Goal: Navigation & Orientation: Find specific page/section

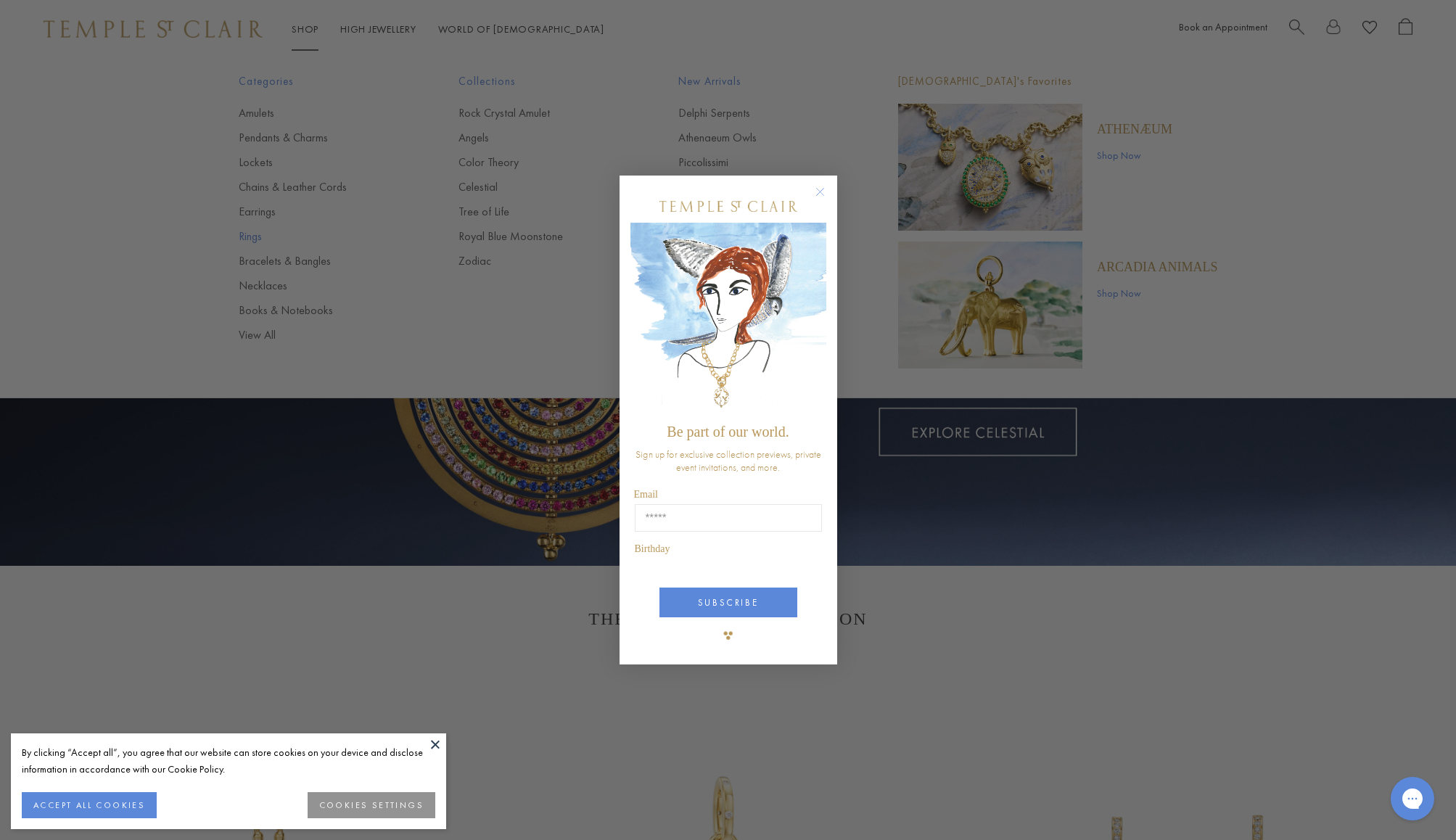
click at [252, 235] on div "Close dialog Be part of our world. Sign up for exclusive collection previews, p…" at bounding box center [728, 420] width 1456 height 840
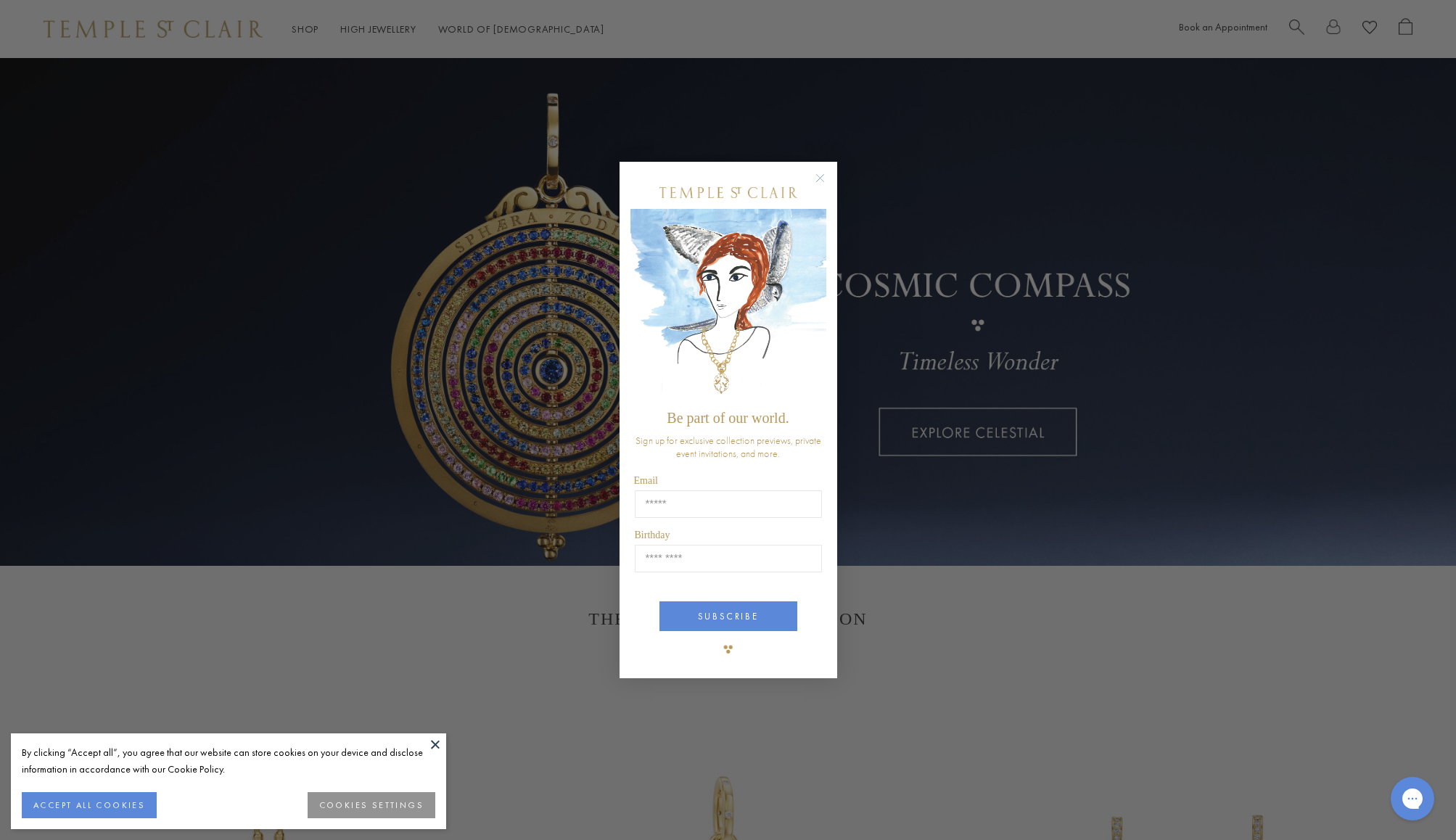
click at [820, 178] on circle "Close dialog" at bounding box center [819, 178] width 17 height 17
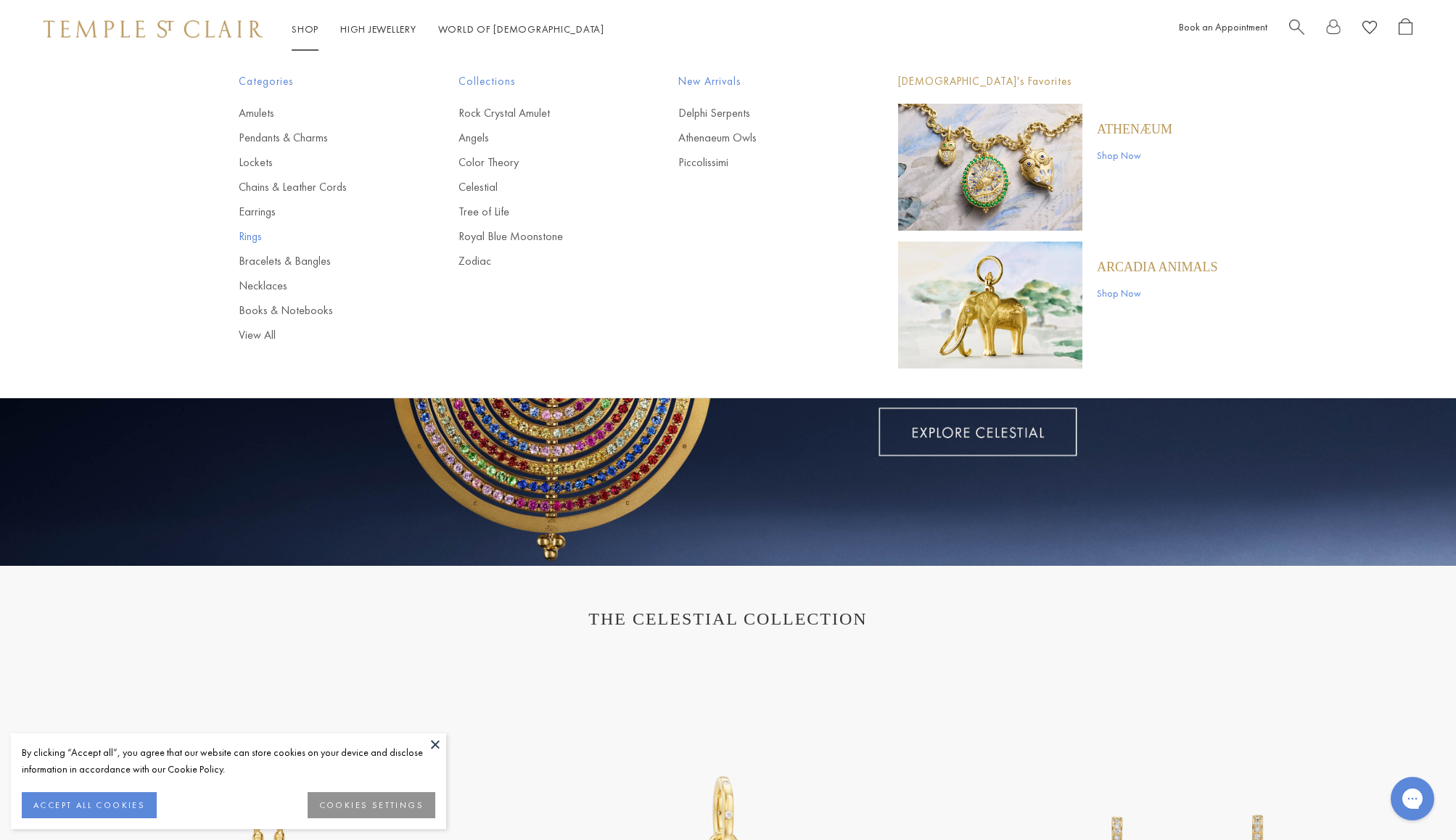
click at [242, 235] on link "Rings" at bounding box center [319, 236] width 162 height 16
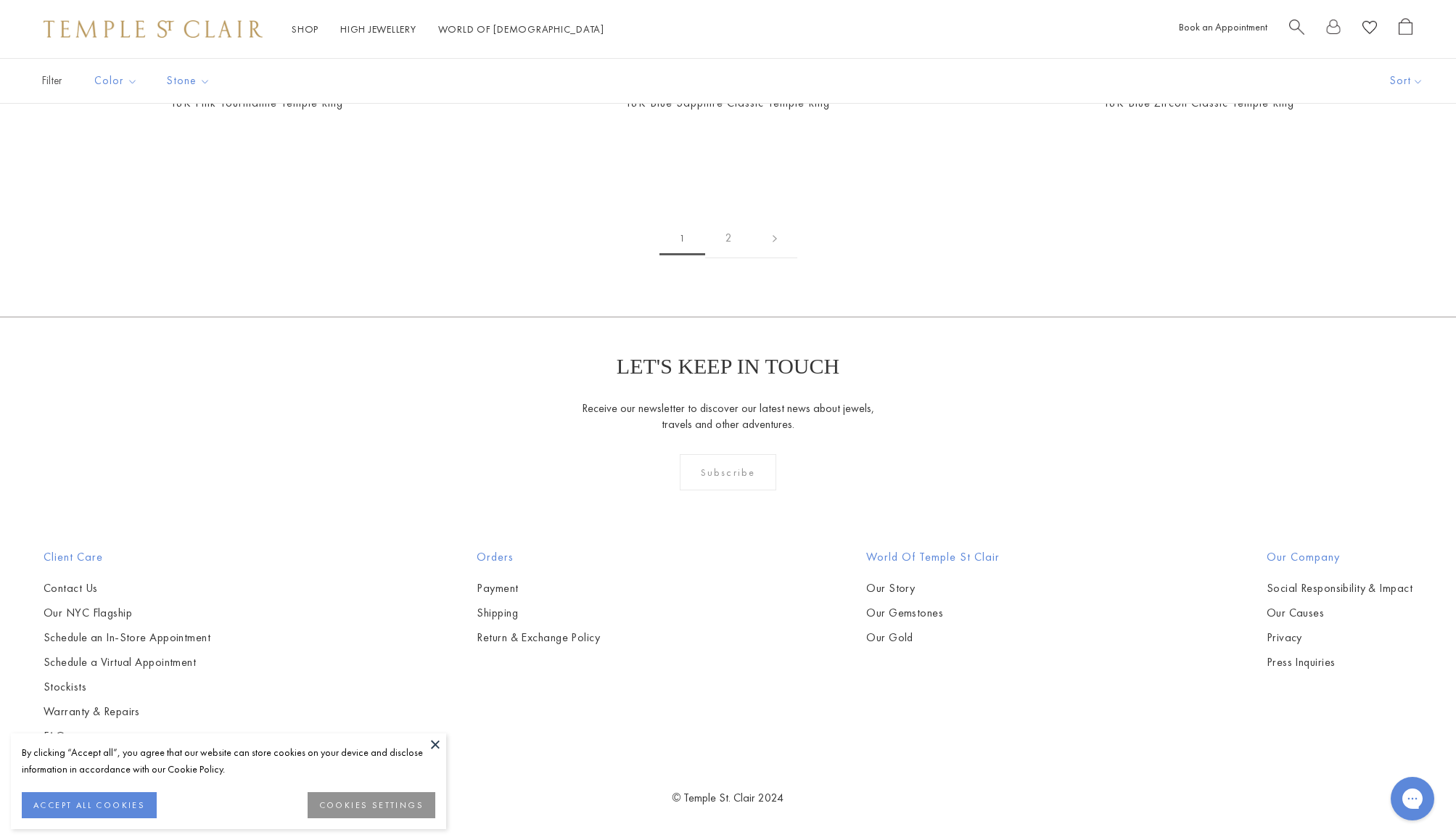
scroll to position [8554, 0]
click at [729, 259] on link "2" at bounding box center [728, 239] width 48 height 40
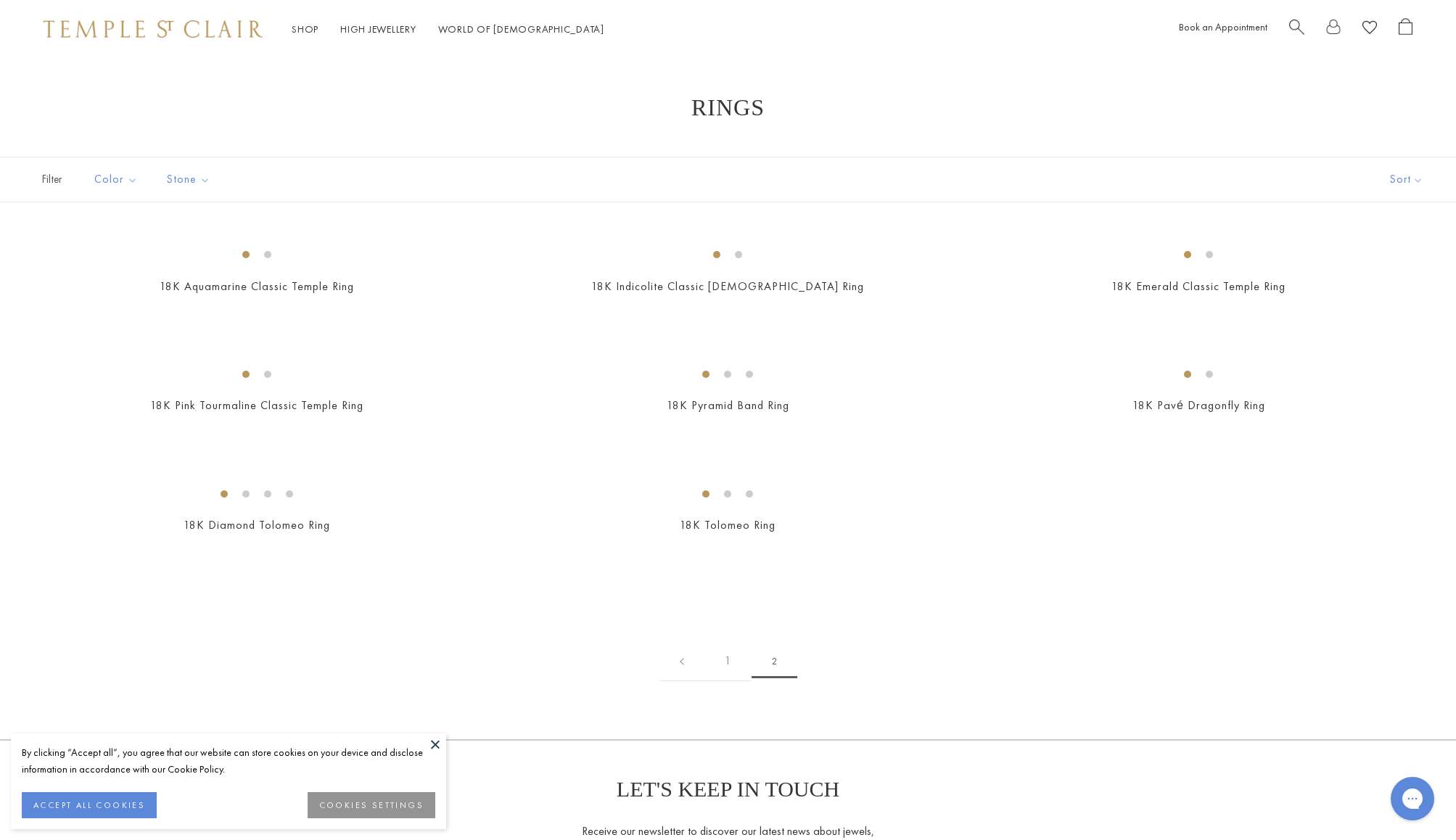
scroll to position [10, 0]
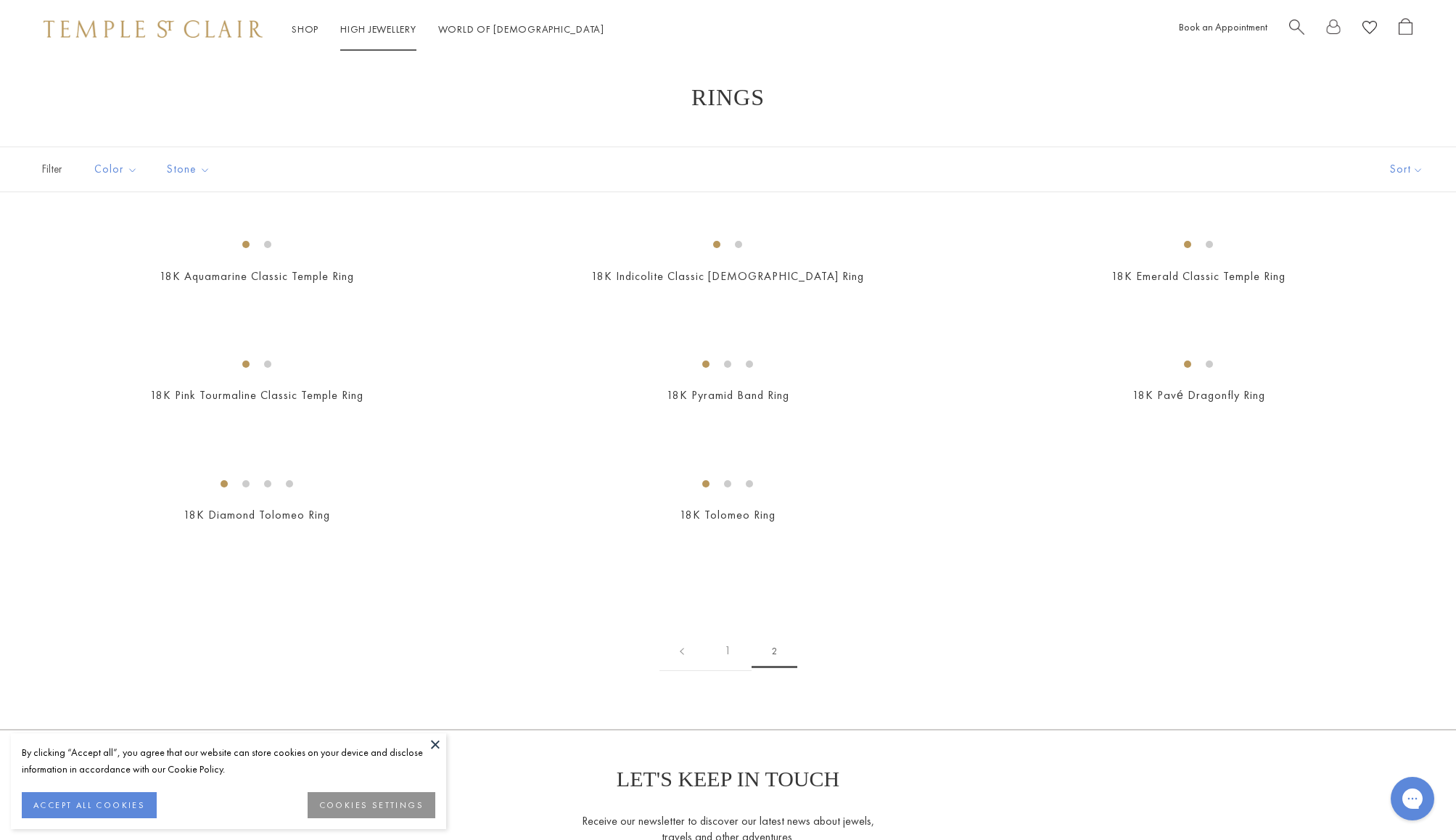
click at [368, 24] on link "High Jewellery High Jewellery" at bounding box center [377, 29] width 76 height 13
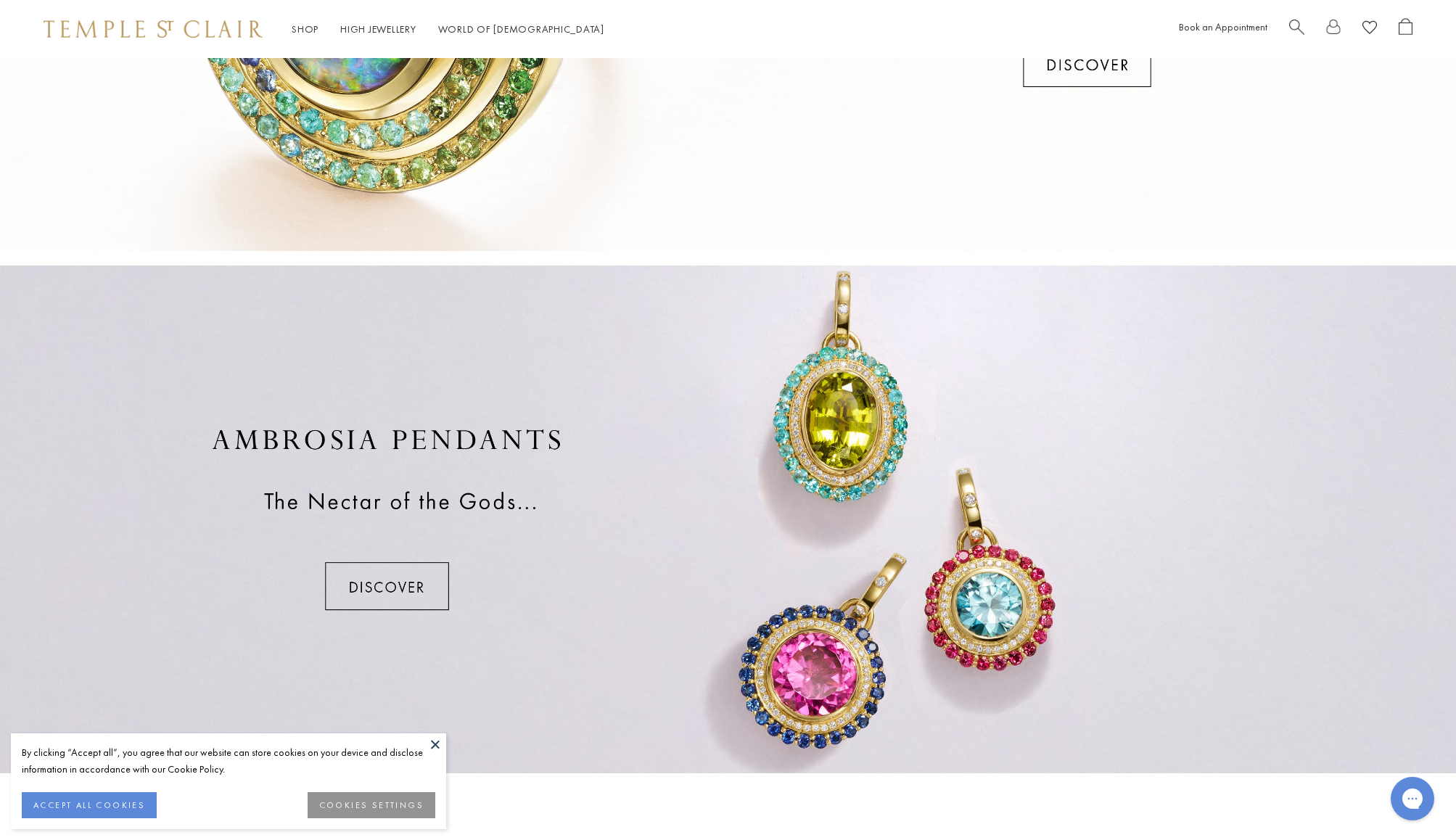
scroll to position [830, 0]
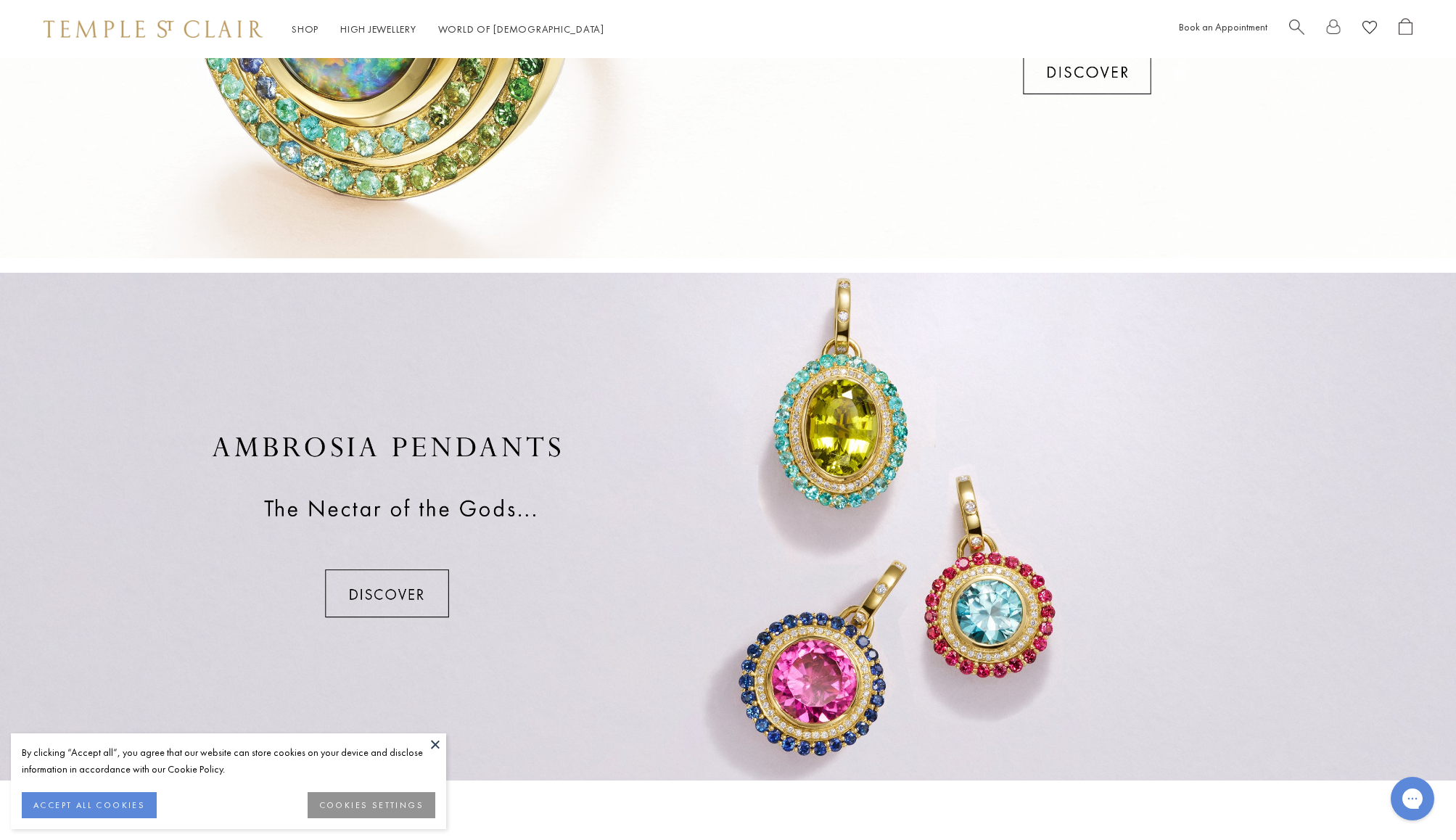
click at [408, 585] on div at bounding box center [728, 526] width 1456 height 507
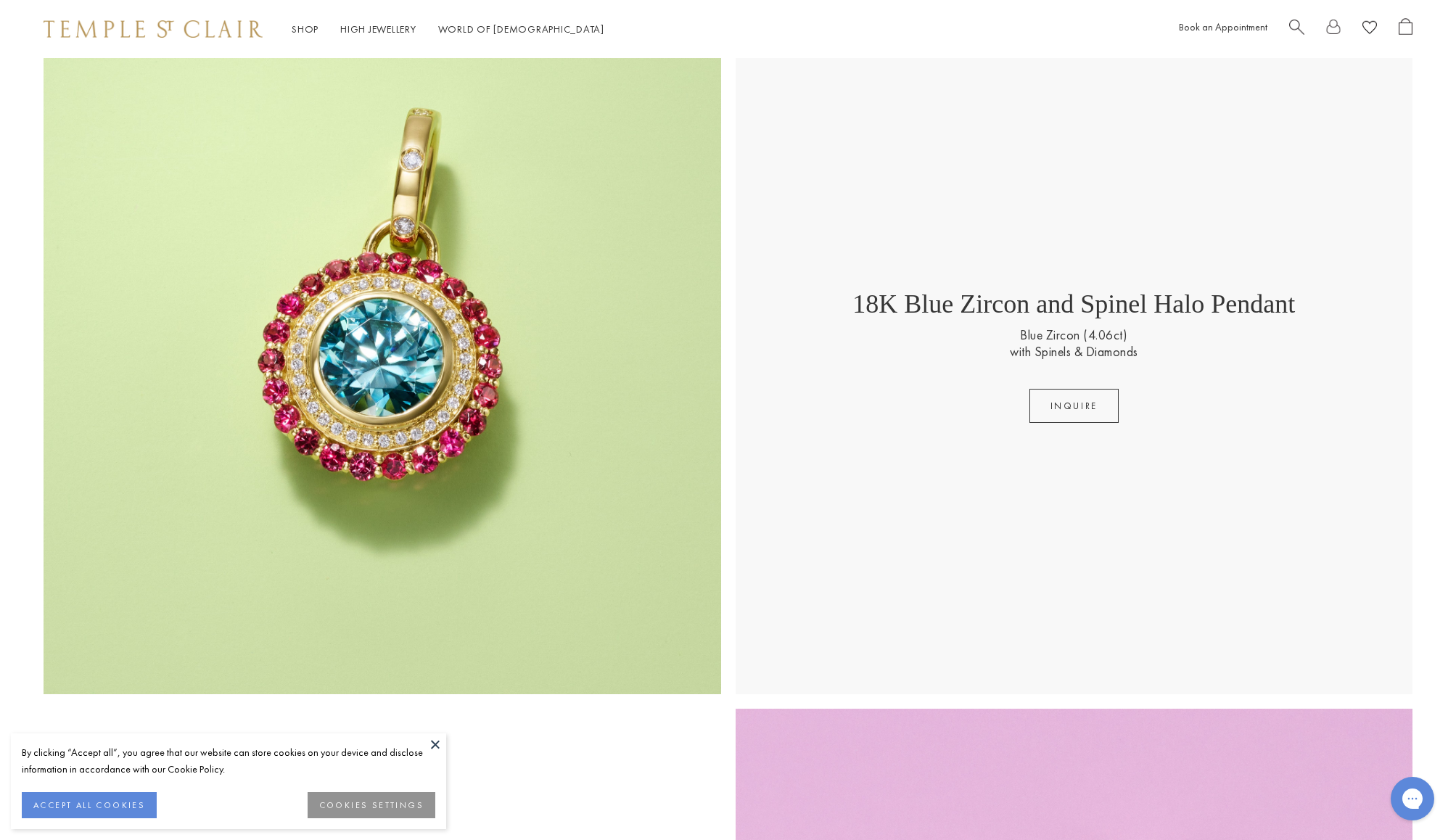
scroll to position [1263, 0]
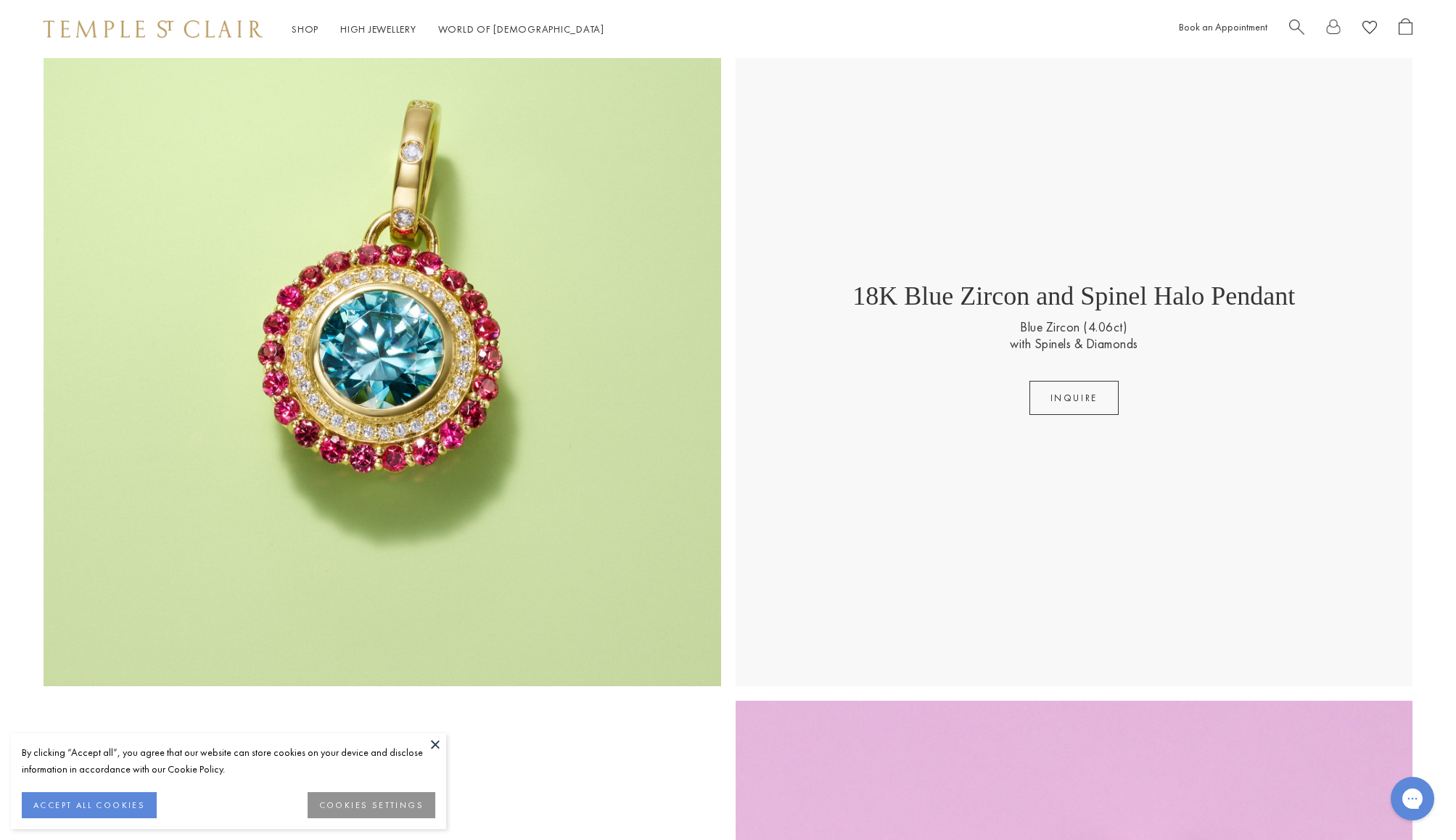
click at [411, 372] on img at bounding box center [382, 347] width 677 height 677
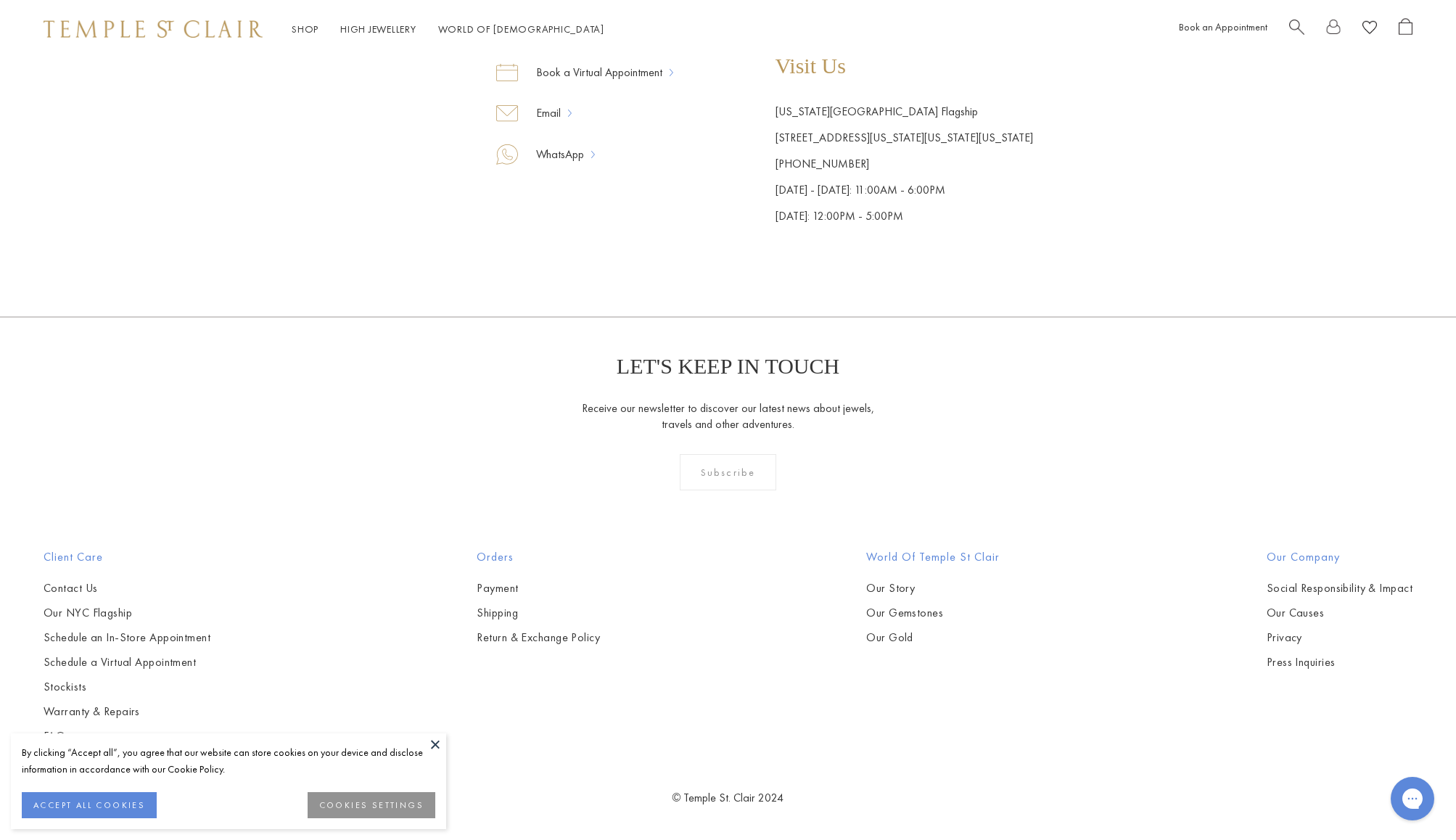
scroll to position [397, 0]
